Goal: Task Accomplishment & Management: Use online tool/utility

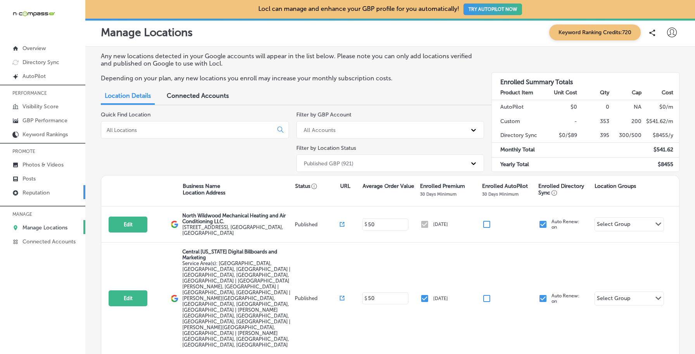
click at [42, 186] on link "Reputation" at bounding box center [42, 192] width 85 height 14
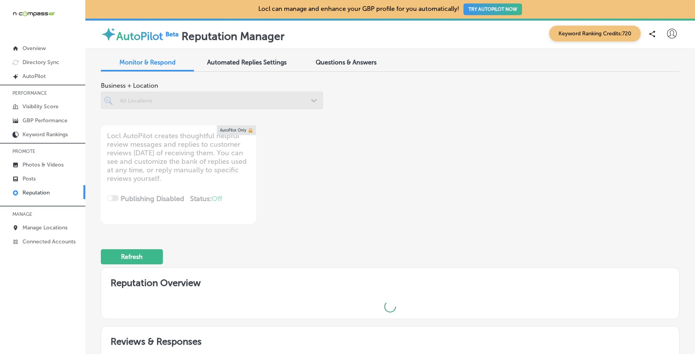
type textarea "x"
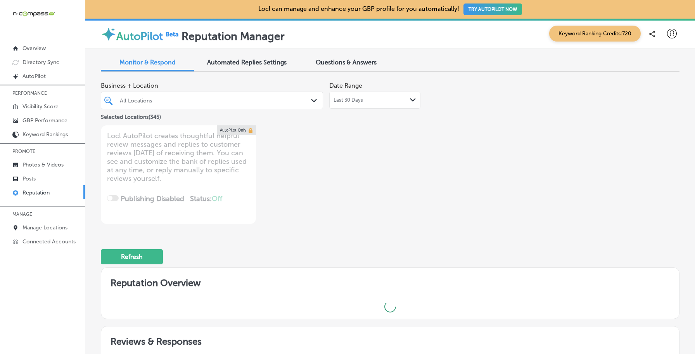
click at [332, 60] on span "Questions & Answers" at bounding box center [346, 62] width 61 height 7
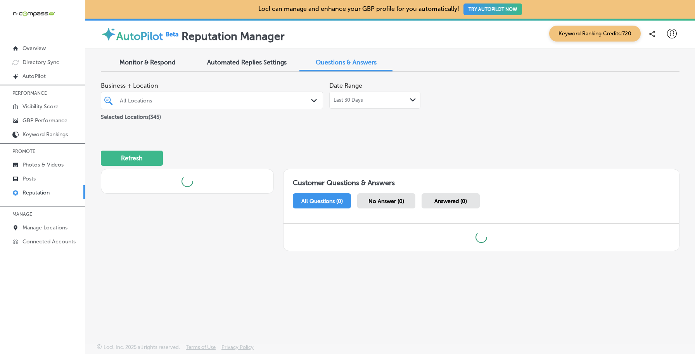
click at [263, 99] on div "All Locations" at bounding box center [216, 100] width 192 height 7
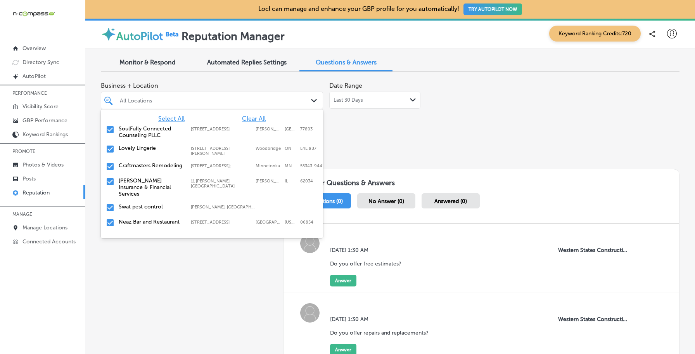
click at [259, 116] on span "Clear All" at bounding box center [254, 118] width 24 height 7
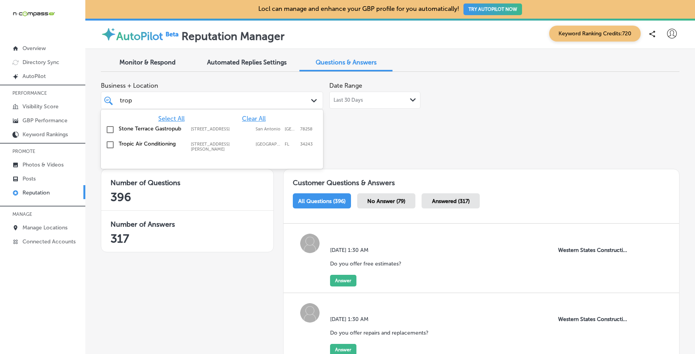
click at [217, 143] on div "Tropic Air Conditioning [STREET_ADDRESS][GEOGRAPHIC_DATA][PERSON_NAME][STREET_A…" at bounding box center [212, 146] width 216 height 14
type input "trop"
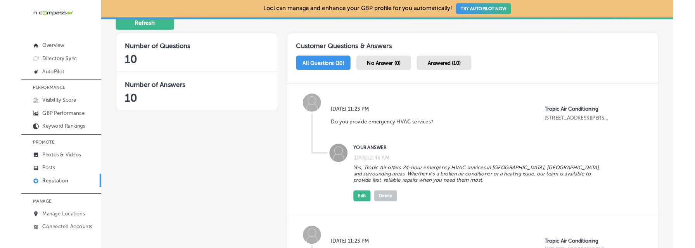
scroll to position [149, 0]
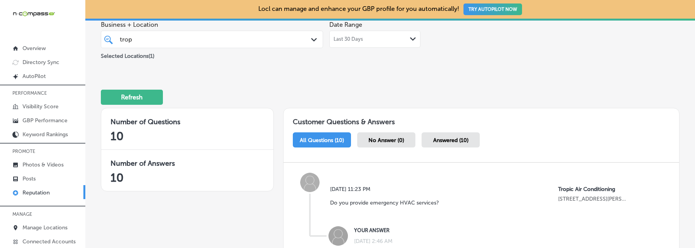
scroll to position [0, 0]
